Goal: Information Seeking & Learning: Learn about a topic

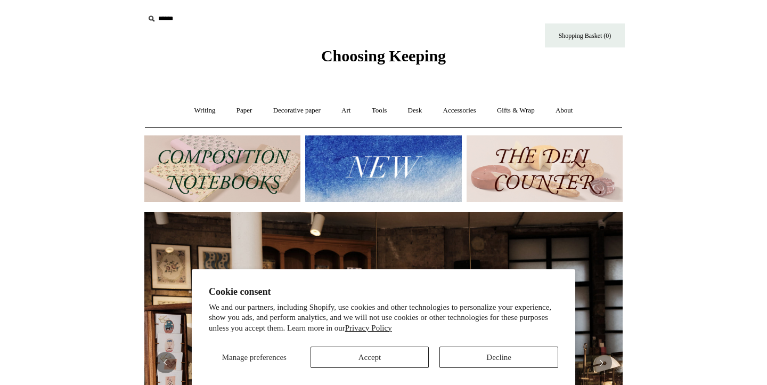
scroll to position [0, 965]
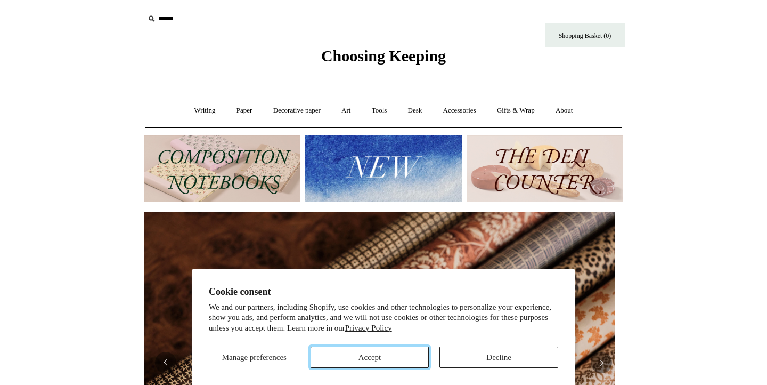
click at [369, 355] on button "Accept" at bounding box center [370, 356] width 119 height 21
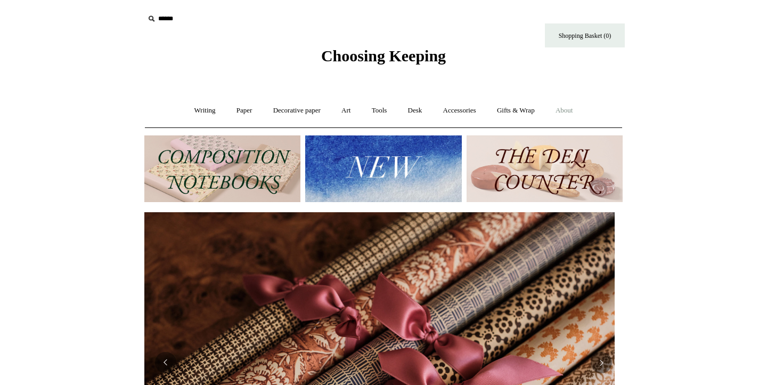
click at [570, 107] on link "About +" at bounding box center [564, 110] width 37 height 28
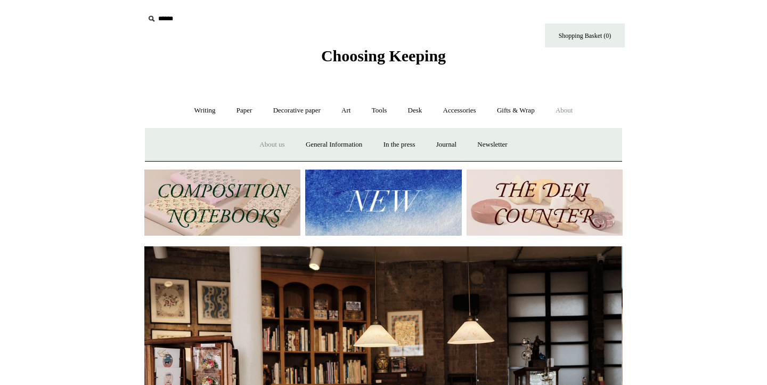
scroll to position [0, 0]
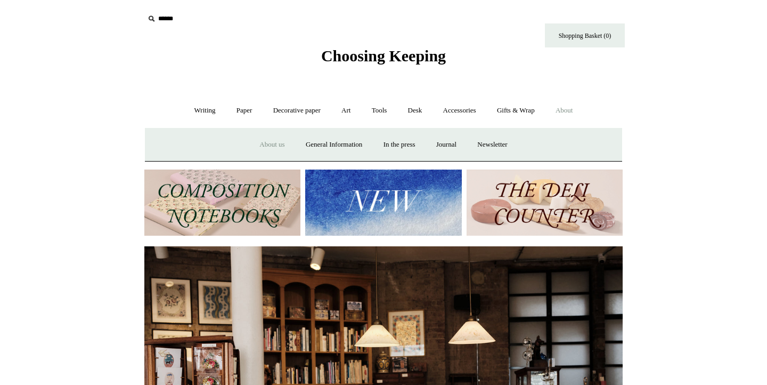
click at [264, 148] on link "About us" at bounding box center [272, 145] width 44 height 28
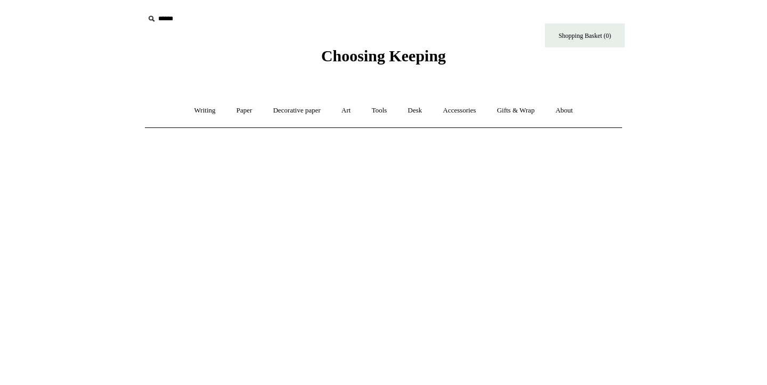
click at [425, 56] on span "Choosing Keeping" at bounding box center [383, 56] width 125 height 18
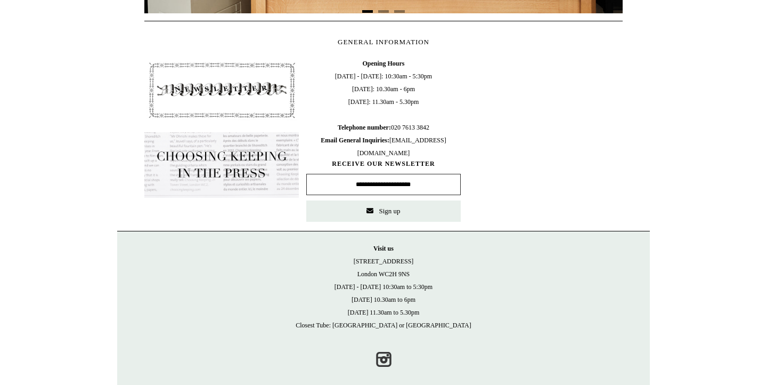
scroll to position [513, 0]
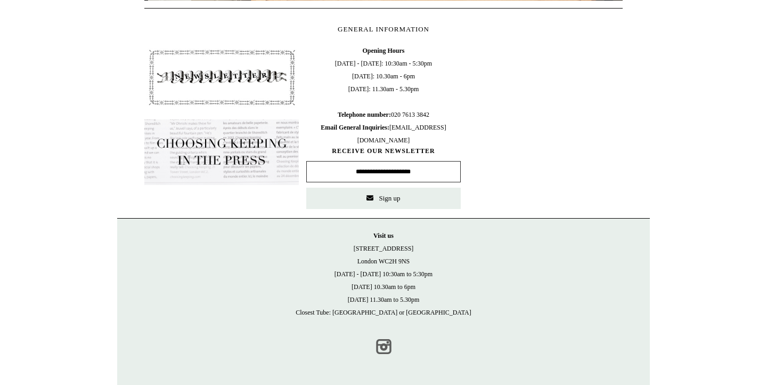
click at [380, 350] on link "Instagram" at bounding box center [383, 346] width 23 height 23
drag, startPoint x: 433, startPoint y: 140, endPoint x: 345, endPoint y: 141, distance: 87.9
click at [344, 142] on span "Opening Hours Monday - Friday: 10:30am - 5:30pm Saturday: 10.30am - 6pm Sunday:…" at bounding box center [383, 95] width 155 height 102
copy span "[EMAIL_ADDRESS][DOMAIN_NAME]"
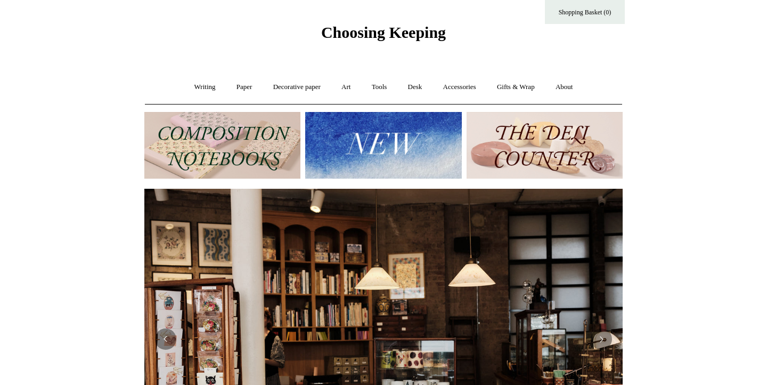
scroll to position [24, 0]
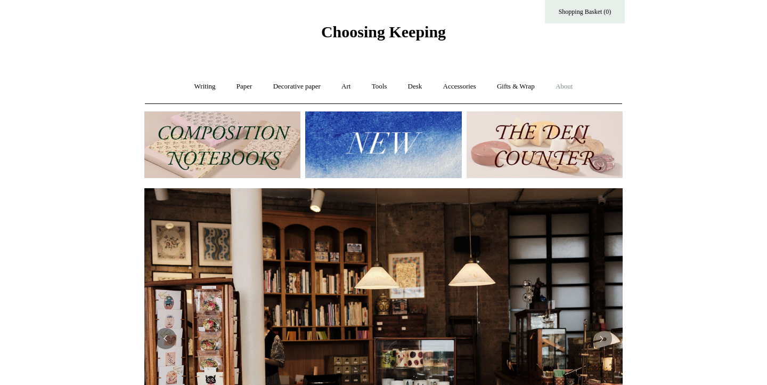
click at [574, 83] on link "About +" at bounding box center [564, 86] width 37 height 28
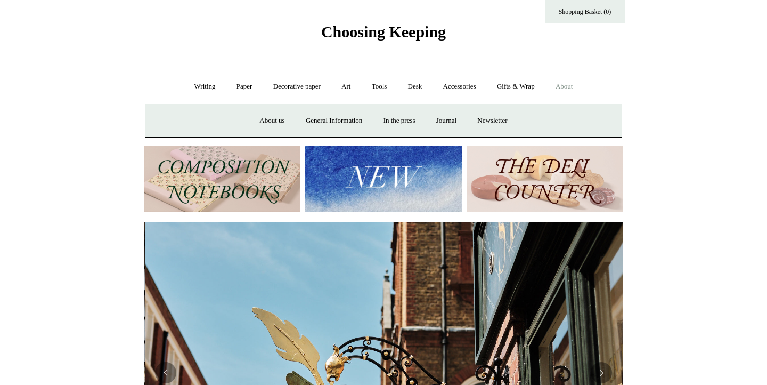
scroll to position [0, 479]
click at [448, 123] on link "Journal +" at bounding box center [446, 121] width 39 height 28
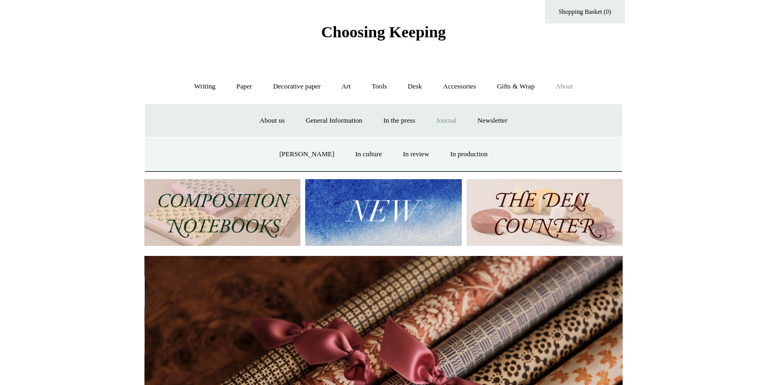
scroll to position [0, 957]
click at [296, 160] on link "[PERSON_NAME]" at bounding box center [307, 154] width 74 height 28
